Goal: Task Accomplishment & Management: Manage account settings

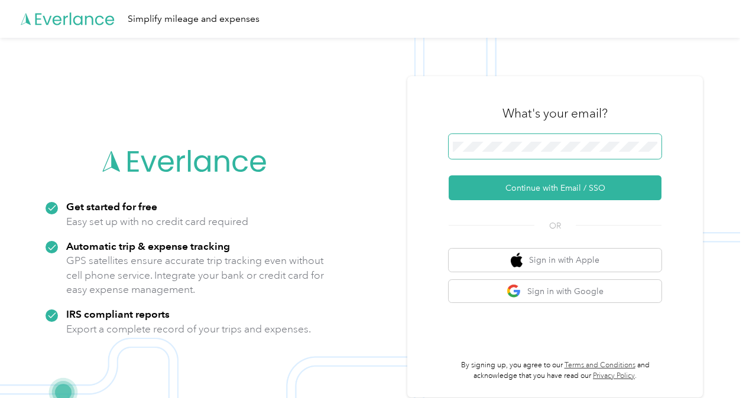
click at [486, 138] on span at bounding box center [554, 146] width 213 height 25
click at [481, 140] on span at bounding box center [554, 146] width 213 height 25
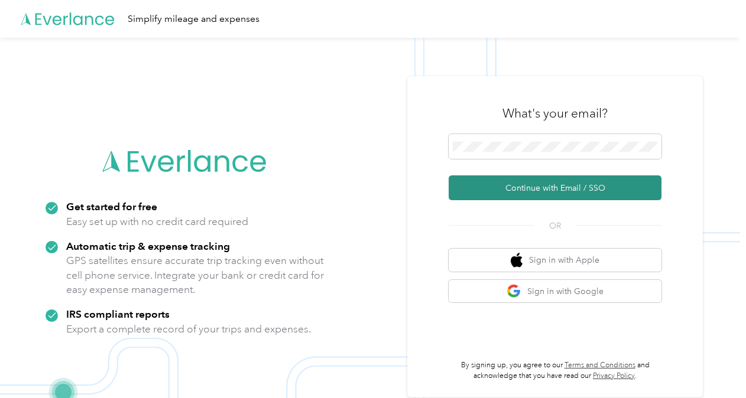
click at [515, 188] on button "Continue with Email / SSO" at bounding box center [554, 187] width 213 height 25
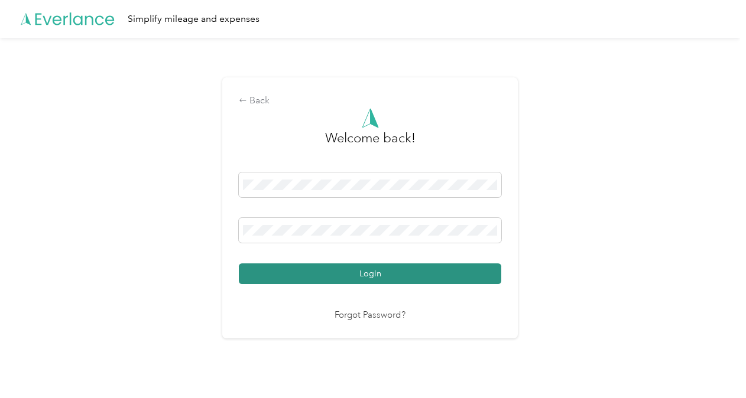
click at [476, 274] on button "Login" at bounding box center [370, 273] width 262 height 21
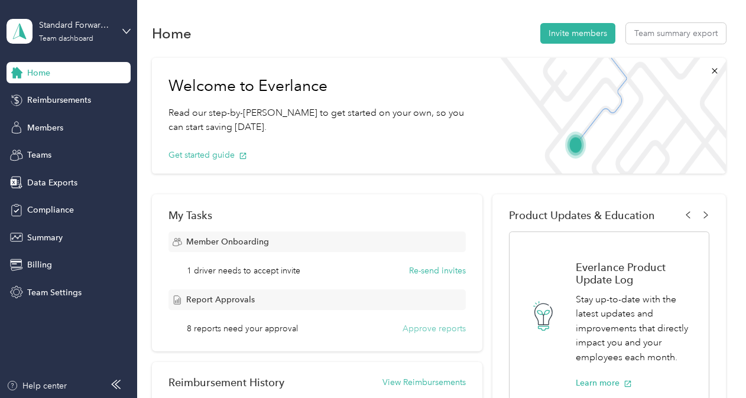
click at [417, 331] on button "Approve reports" at bounding box center [433, 329] width 63 height 12
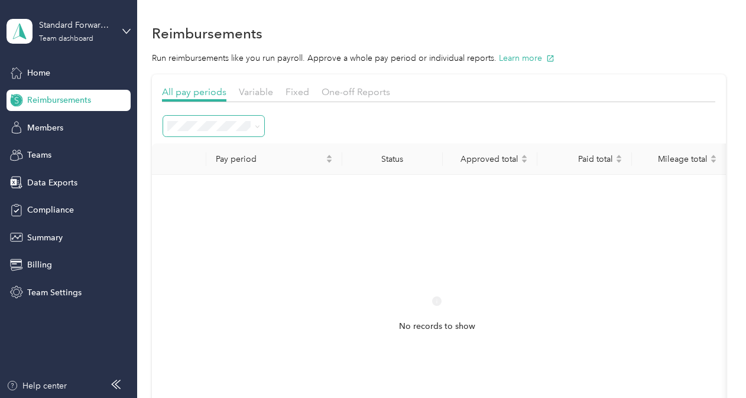
click at [256, 126] on icon at bounding box center [257, 126] width 5 height 5
click at [399, 216] on div "No records to show" at bounding box center [436, 324] width 551 height 281
click at [249, 90] on span "Variable" at bounding box center [256, 91] width 34 height 11
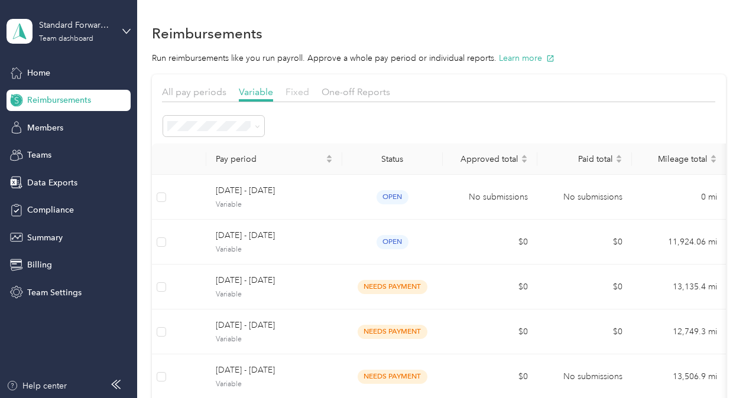
click at [302, 90] on span "Fixed" at bounding box center [297, 91] width 24 height 11
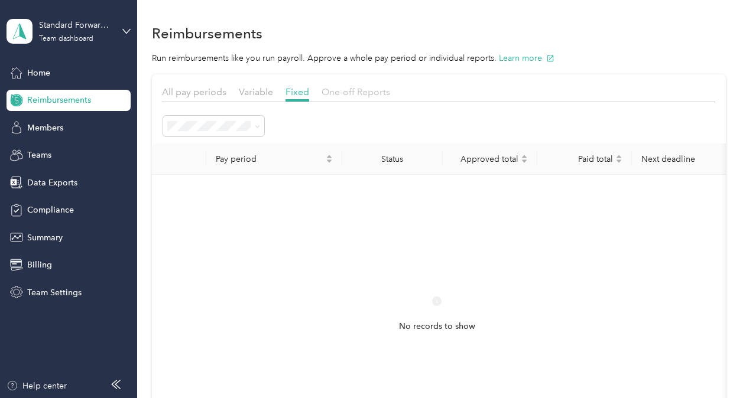
click at [352, 94] on span "One-off Reports" at bounding box center [355, 91] width 69 height 11
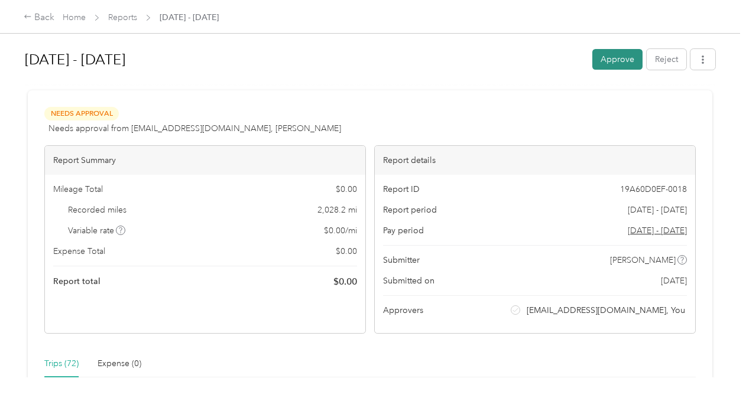
click at [610, 54] on button "Approve" at bounding box center [617, 59] width 50 height 21
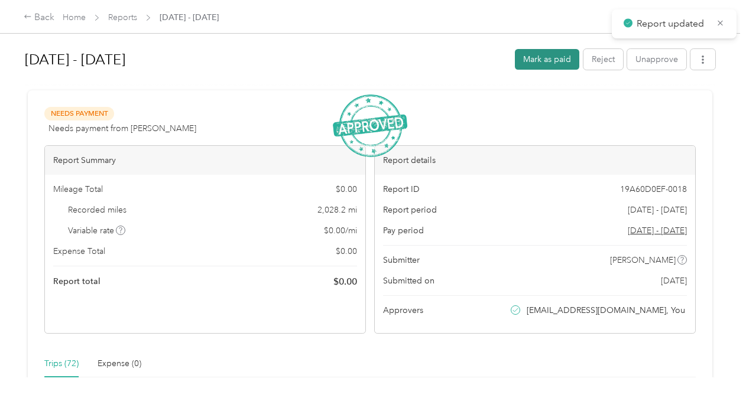
click at [540, 58] on button "Mark as paid" at bounding box center [547, 59] width 64 height 21
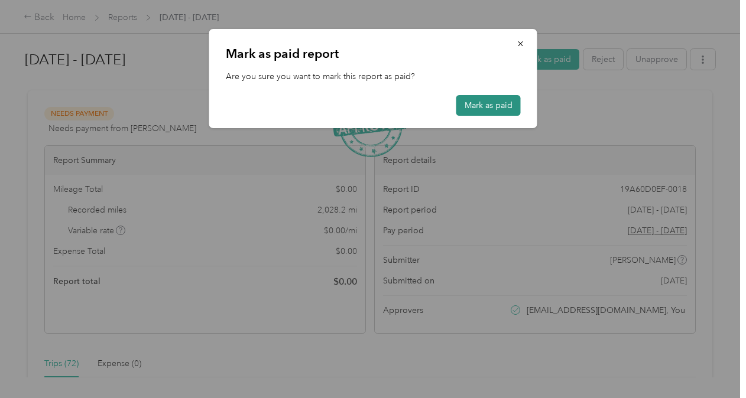
click at [489, 103] on button "Mark as paid" at bounding box center [488, 105] width 64 height 21
